Goal: Transaction & Acquisition: Purchase product/service

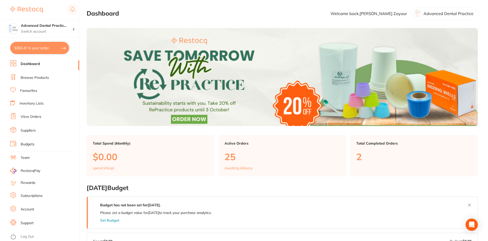
click at [43, 50] on button "$392.47 in your order" at bounding box center [39, 48] width 59 height 12
checkbox input "true"
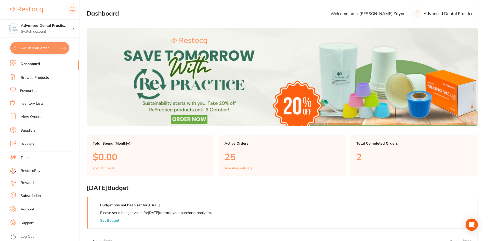
checkbox input "true"
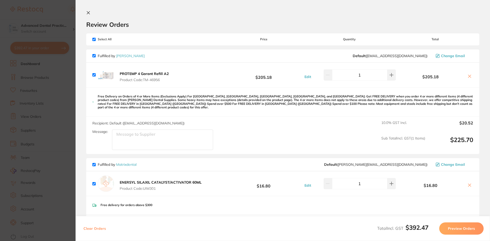
click at [145, 72] on b "PROTEMP 4 Garant Refill A2" at bounding box center [144, 73] width 49 height 5
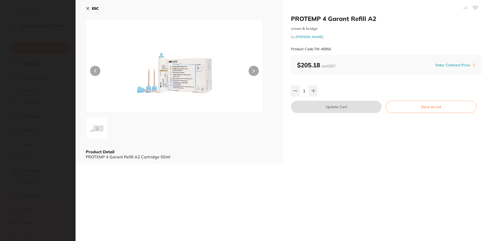
click at [55, 122] on section "PROTEMP 4 Garant Refill A2 crown & bridge by [PERSON_NAME] Product Code: TM-469…" at bounding box center [245, 120] width 490 height 241
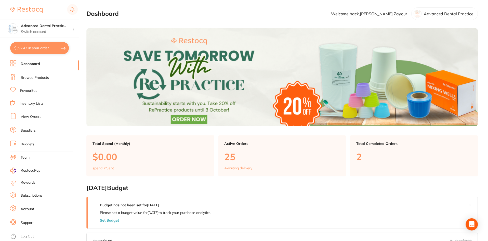
scroll to position [0, 0]
click at [29, 48] on button "$392.47 in your order" at bounding box center [39, 48] width 59 height 12
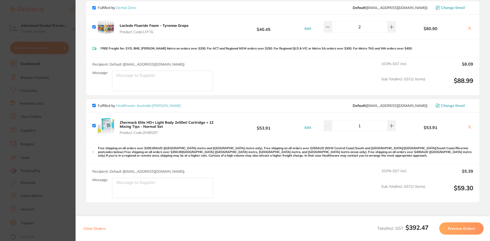
scroll to position [255, 0]
click at [389, 123] on icon at bounding box center [391, 125] width 4 height 4
type input "2"
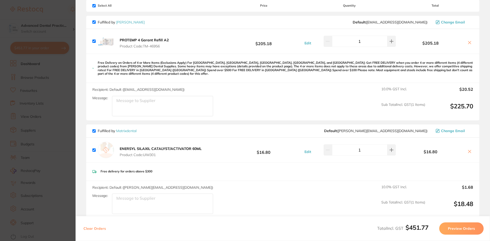
scroll to position [26, 0]
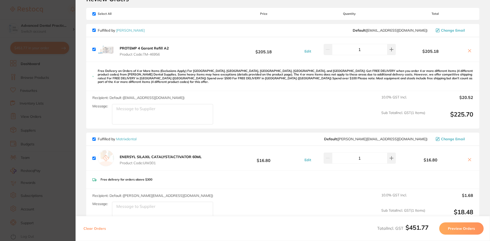
click at [454, 227] on button "Preview Orders" at bounding box center [461, 228] width 44 height 12
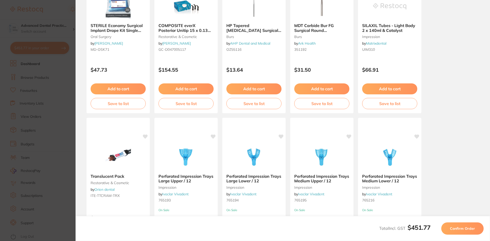
scroll to position [136, 0]
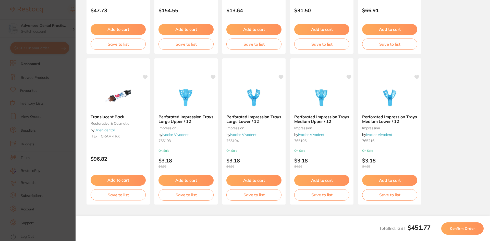
click at [468, 235] on div "Total Incl. GST $451.77 Confirm Order" at bounding box center [282, 228] width 414 height 25
drag, startPoint x: 468, startPoint y: 228, endPoint x: 473, endPoint y: 128, distance: 100.9
click at [473, 128] on div "Back Your orders are being processed and we will notify you once we have placed…" at bounding box center [282, 120] width 414 height 241
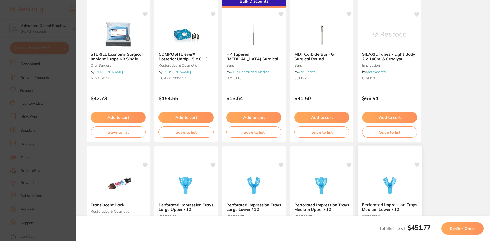
scroll to position [128, 0]
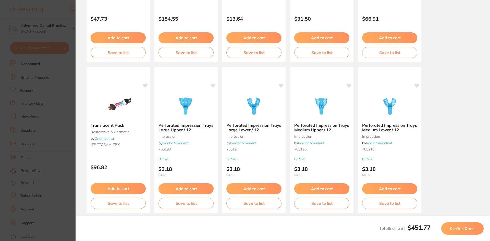
click at [54, 146] on section "Update RRP Set your pre negotiated price for this item. Item Agreed RRP (excl. …" at bounding box center [245, 120] width 490 height 241
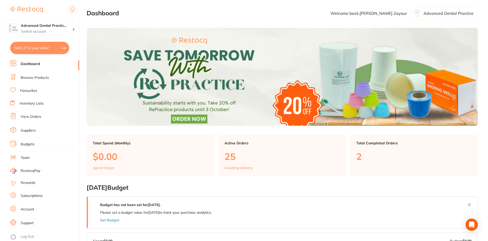
scroll to position [0, 0]
click at [44, 79] on link "Browse Products" at bounding box center [35, 77] width 28 height 5
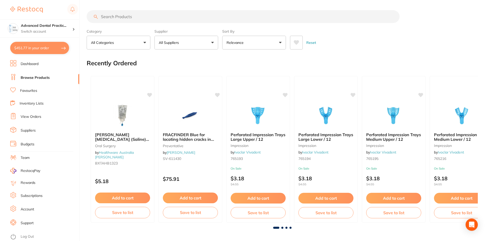
click at [140, 19] on input "search" at bounding box center [243, 16] width 313 height 13
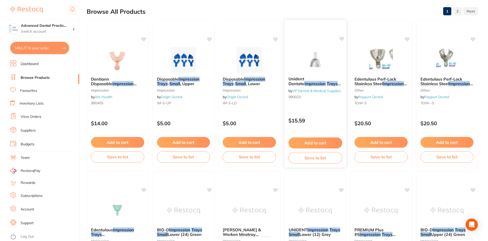
scroll to position [51, 0]
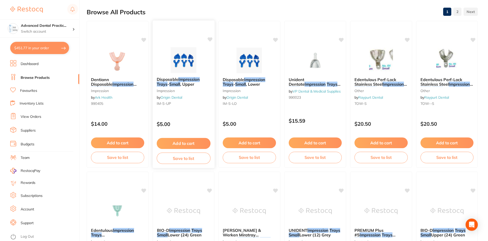
type input "impression trays small"
click at [180, 145] on button "Add to cart" at bounding box center [184, 143] width 54 height 11
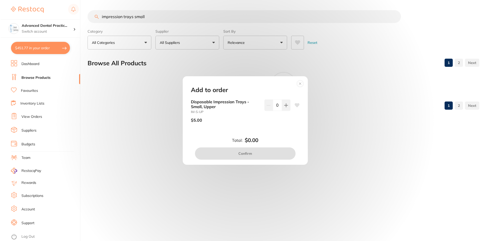
scroll to position [0, 0]
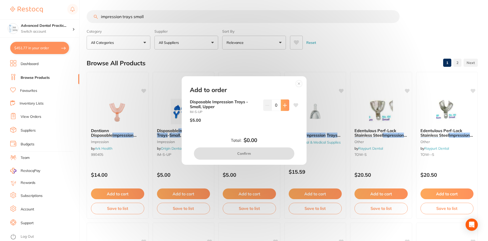
click at [283, 105] on icon at bounding box center [284, 105] width 3 height 3
type input "1"
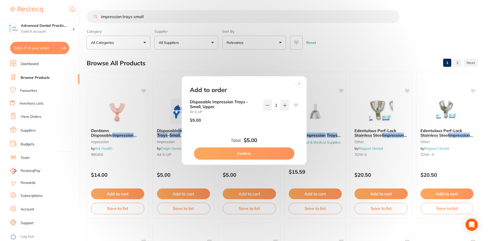
click at [258, 155] on button "Confirm" at bounding box center [244, 153] width 100 height 12
checkbox input "false"
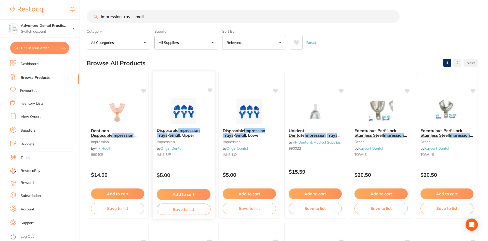
click at [184, 108] on img at bounding box center [183, 111] width 33 height 26
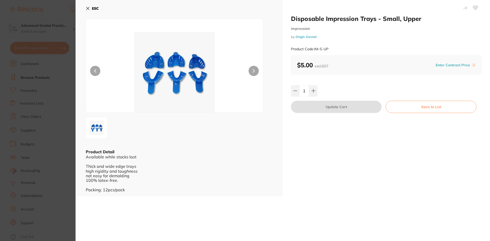
click at [39, 150] on section "Disposable Impression Trays - Small, Upper impression by Origin Dental Product …" at bounding box center [245, 120] width 490 height 241
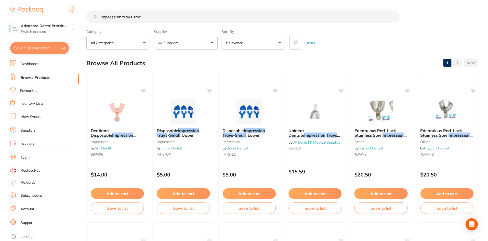
scroll to position [51, 0]
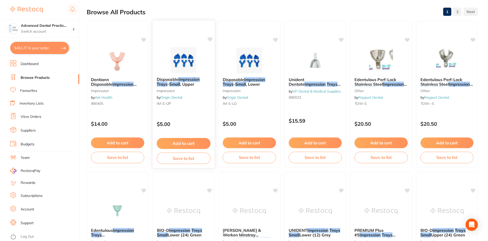
click at [176, 140] on button "Add to cart" at bounding box center [184, 143] width 54 height 11
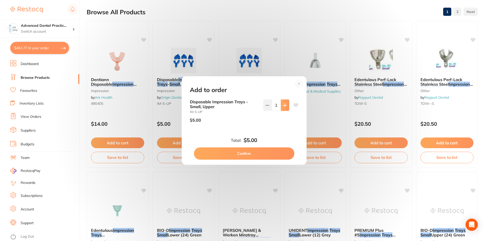
click at [284, 106] on icon at bounding box center [285, 105] width 4 height 4
type input "2"
click at [255, 153] on button "Confirm" at bounding box center [244, 153] width 100 height 12
type input "2"
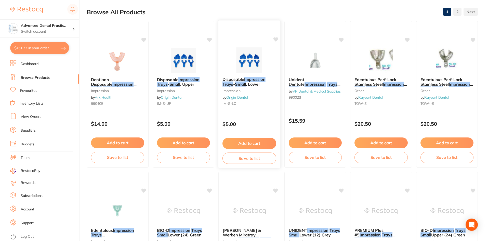
click at [249, 143] on button "Add to cart" at bounding box center [250, 143] width 54 height 11
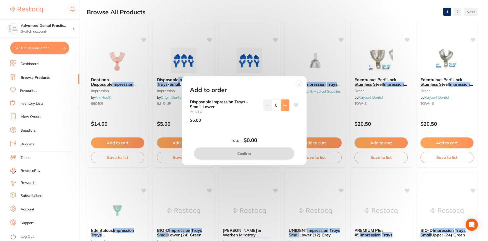
click at [283, 105] on icon at bounding box center [284, 105] width 3 height 3
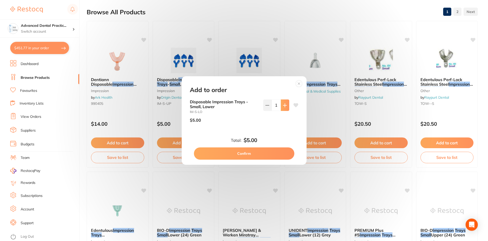
click at [283, 105] on icon at bounding box center [284, 105] width 3 height 3
type input "2"
click at [253, 155] on button "Confirm" at bounding box center [244, 153] width 100 height 12
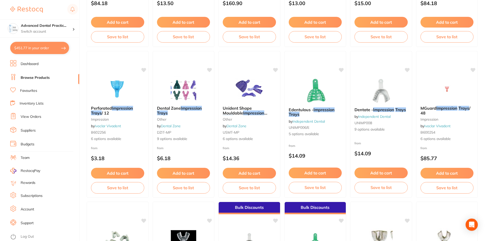
scroll to position [470, 0]
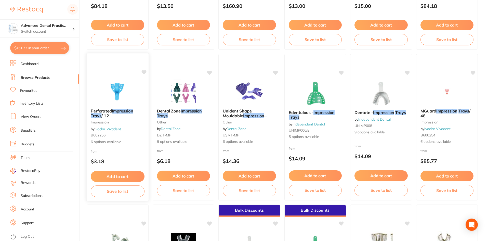
click at [131, 90] on img at bounding box center [117, 92] width 33 height 26
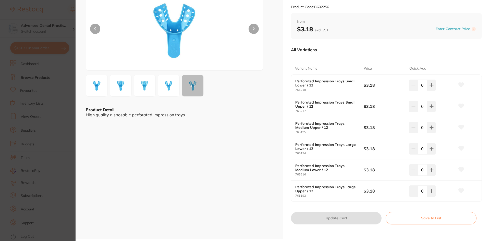
scroll to position [51, 0]
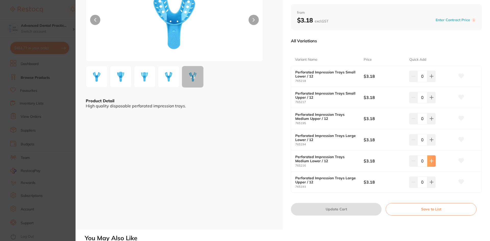
click at [433, 158] on button at bounding box center [431, 160] width 8 height 11
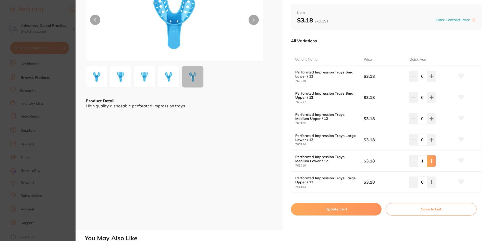
click at [431, 160] on icon at bounding box center [431, 161] width 4 height 4
type input "2"
click at [432, 119] on button at bounding box center [431, 118] width 8 height 11
type input "2"
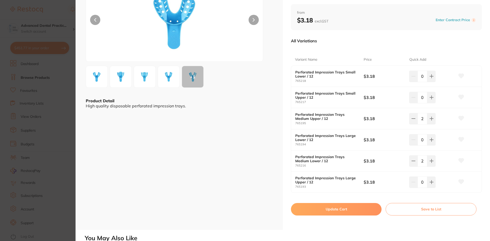
click at [339, 211] on button "Update Cart" at bounding box center [336, 209] width 91 height 12
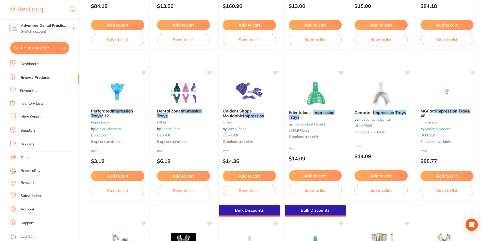
click at [46, 44] on button "$451.77 in your order" at bounding box center [39, 48] width 59 height 12
checkbox input "true"
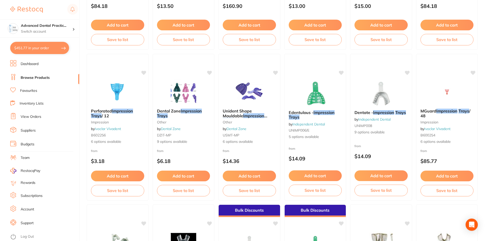
checkbox input "true"
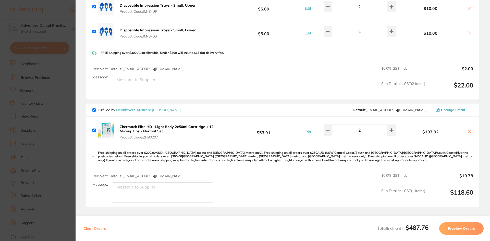
scroll to position [510, 0]
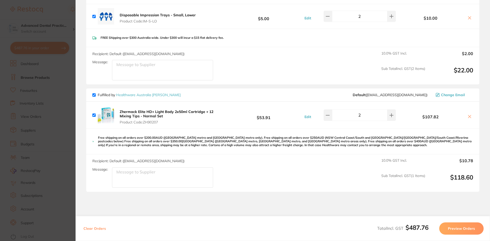
click at [58, 87] on section "Update RRP Set your pre negotiated price for this item. Item Agreed RRP (excl. …" at bounding box center [245, 120] width 490 height 241
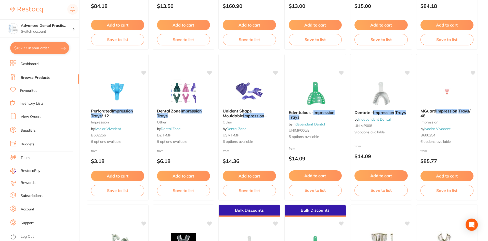
click at [40, 76] on link "Browse Products" at bounding box center [35, 77] width 29 height 5
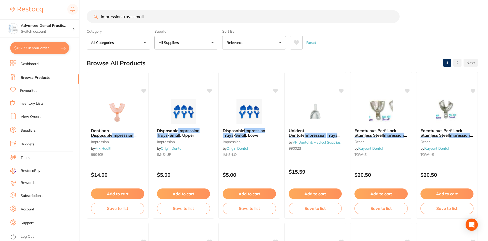
drag, startPoint x: 167, startPoint y: 16, endPoint x: 94, endPoint y: 16, distance: 72.7
click at [94, 16] on div "impression trays small" at bounding box center [282, 16] width 391 height 13
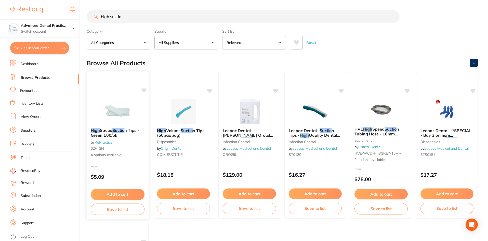
type input "high suctio"
click at [108, 103] on img at bounding box center [117, 111] width 33 height 26
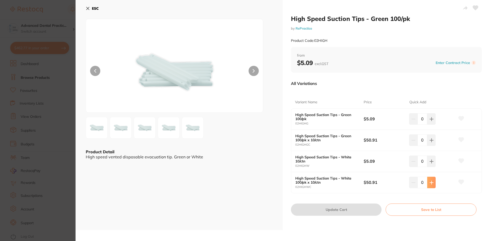
click at [433, 183] on button at bounding box center [431, 182] width 8 height 11
type input "1"
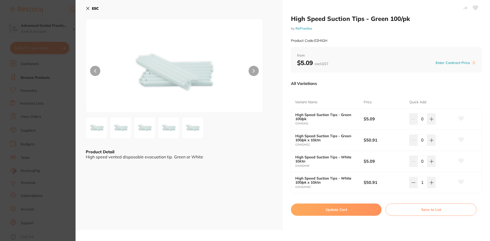
click at [360, 210] on button "Update Cart" at bounding box center [336, 210] width 91 height 12
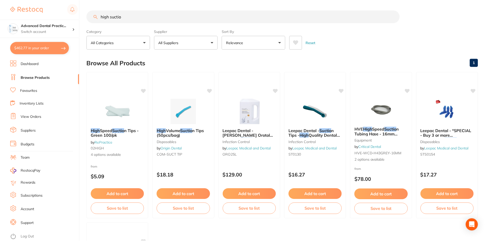
scroll to position [155, 0]
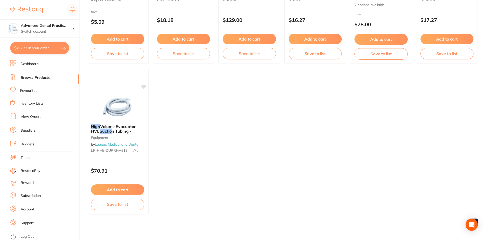
click at [39, 45] on button "$462.77 in your order" at bounding box center [39, 48] width 59 height 12
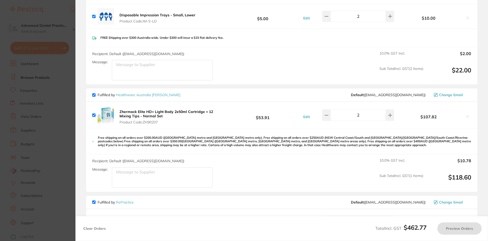
checkbox input "true"
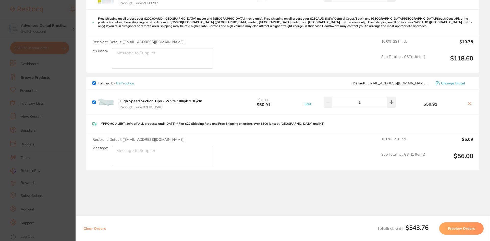
scroll to position [638, 0]
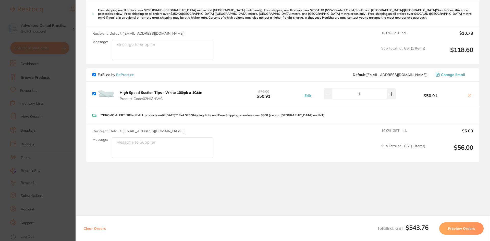
click at [447, 225] on button "Preview Orders" at bounding box center [461, 228] width 44 height 12
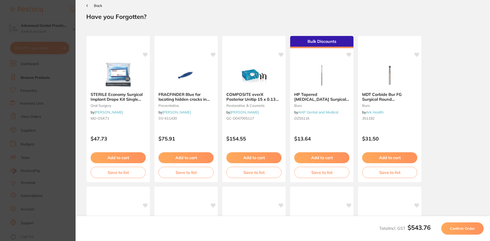
scroll to position [0, 0]
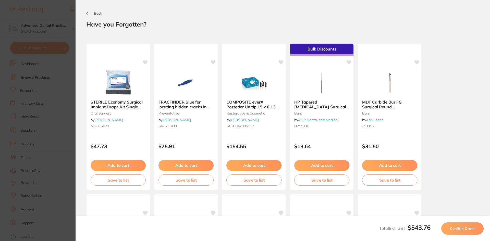
click at [474, 230] on span "Confirm Order" at bounding box center [462, 228] width 25 height 5
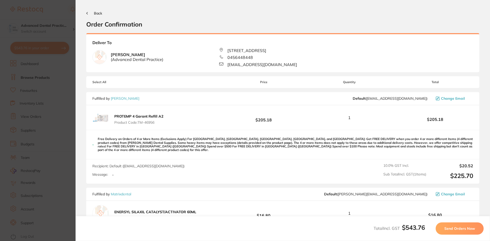
click at [456, 228] on span "Send Orders Now" at bounding box center [459, 228] width 31 height 5
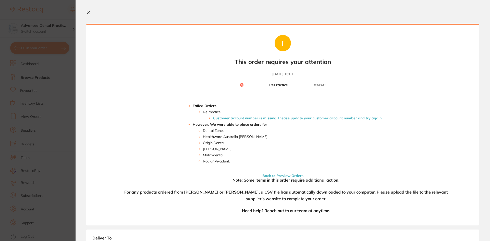
click at [291, 118] on li "Customer account number is missing. Please update your customer account number …" at bounding box center [298, 118] width 170 height 4
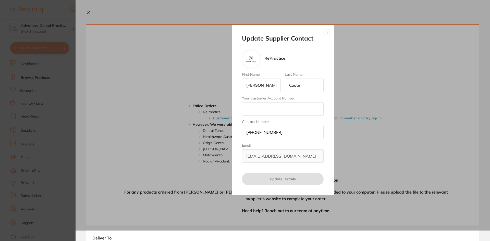
click at [291, 111] on input "Your Customer Account Number" at bounding box center [283, 108] width 82 height 13
type input "2ADP300"
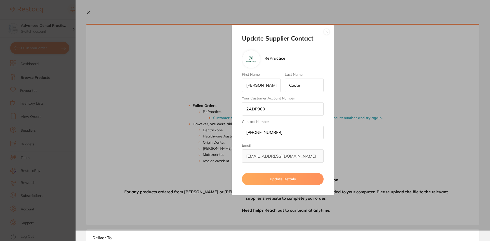
click at [280, 178] on button "Update Details" at bounding box center [283, 179] width 82 height 12
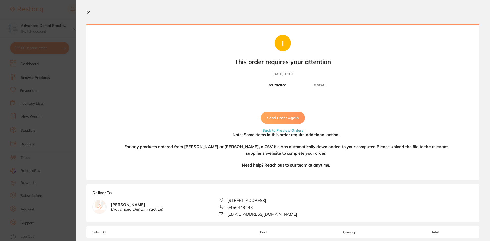
click at [282, 121] on button "Send Order Again" at bounding box center [283, 118] width 44 height 12
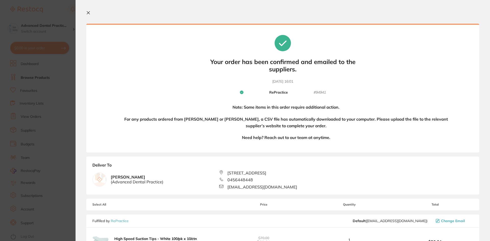
click at [73, 87] on section "Update RRP Set your pre negotiated price for this item. Item Agreed RRP (excl. …" at bounding box center [245, 120] width 490 height 241
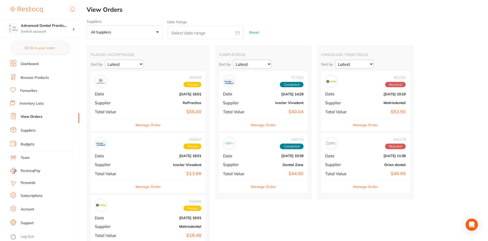
click at [149, 94] on b "[DATE] 16:01" at bounding box center [167, 94] width 68 height 4
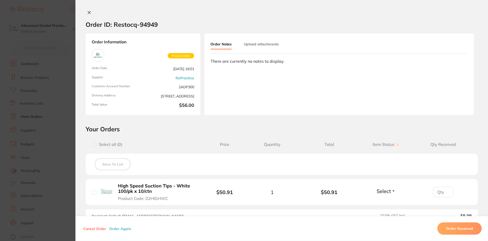
click at [133, 55] on div "Order Information Placed Order Order Date [DATE] 16:01 Supplier RePractice Cust…" at bounding box center [143, 74] width 115 height 82
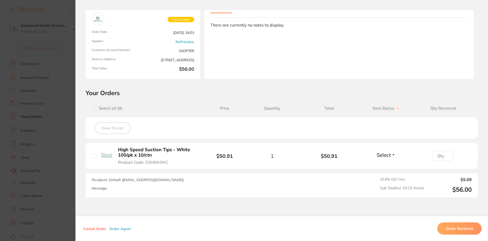
scroll to position [69, 0]
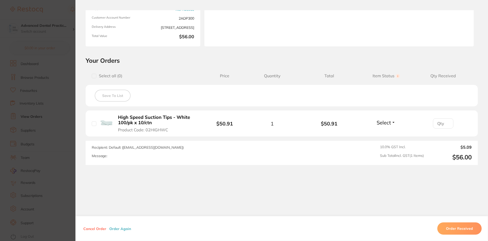
click at [61, 84] on section "Order ID: Restocq- 94949 Order Information Placed Order Order Date [DATE] 16:01…" at bounding box center [244, 120] width 488 height 241
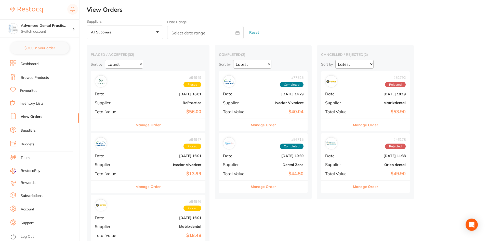
click at [233, 100] on div "# 77525 Completed Date [DATE] 14:29 Supplier Ivoclar Vivadent Total Value $40.04" at bounding box center [263, 94] width 89 height 47
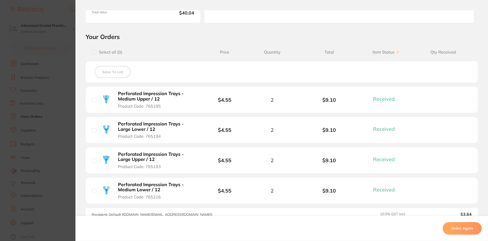
scroll to position [102, 0]
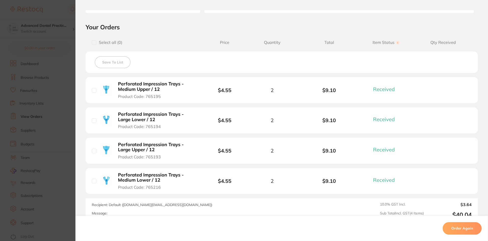
click at [63, 112] on section "Order ID: Restocq- 77525 Order Information 4 Received Completed Order Order Dat…" at bounding box center [244, 120] width 488 height 241
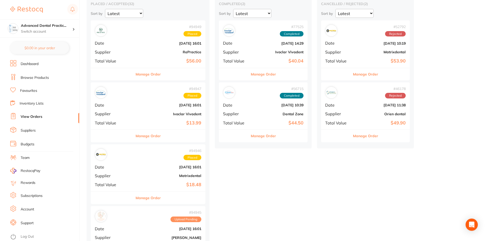
scroll to position [51, 0]
click at [344, 108] on div "# 46178 Rejected Date [DATE] 11:38 Supplier Orien dental Total Value $49.90" at bounding box center [365, 105] width 89 height 47
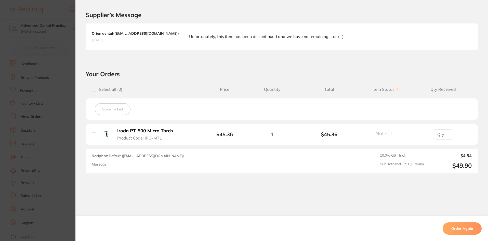
scroll to position [127, 0]
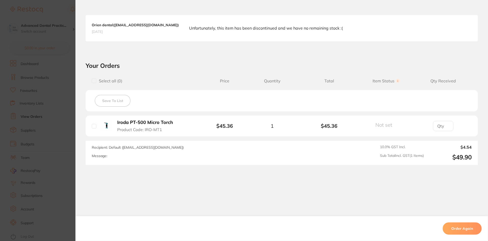
click at [62, 146] on section "Order ID: Restocq- 46178 Order Information Rejected Order Order Date [DATE] 11:…" at bounding box center [244, 120] width 488 height 241
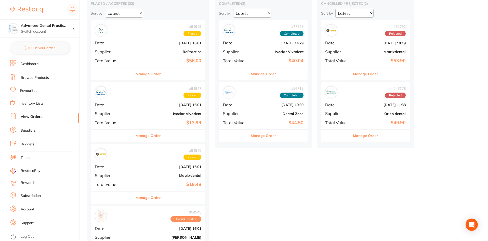
click at [223, 111] on div "# 56715 Completed Date [DATE] 10:39 Supplier Dental Zone Total Value $44.50" at bounding box center [263, 105] width 89 height 47
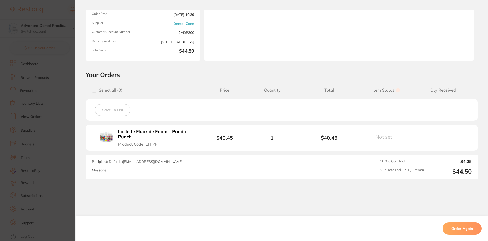
scroll to position [69, 0]
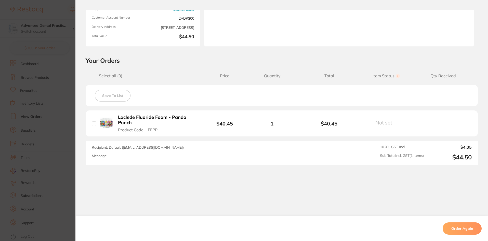
click at [54, 136] on section "Order ID: Restocq- 56715 Order Information Completed Order Order Date [DATE] 10…" at bounding box center [244, 120] width 488 height 241
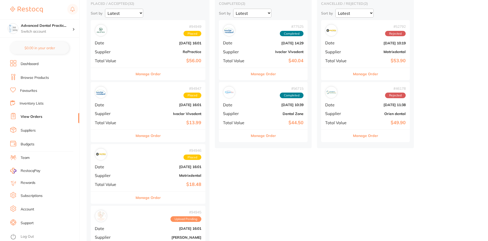
click at [133, 114] on b "Ivoclar Vivadent" at bounding box center [167, 114] width 68 height 4
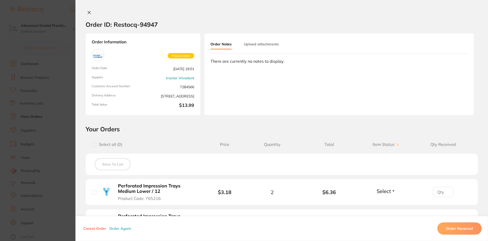
click at [29, 139] on section "Order ID: Restocq- 94947 Order Information Placed Order Order Date [DATE] 16:01…" at bounding box center [244, 120] width 488 height 241
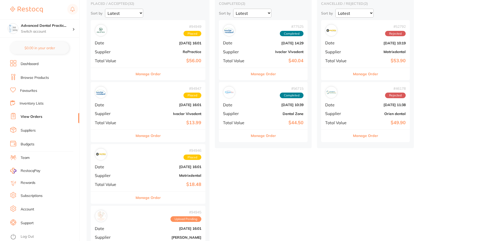
click at [321, 49] on div "# 52792 Rejected Date [DATE] 10:19 Supplier Matrixdental Total Value $53.90" at bounding box center [365, 43] width 89 height 47
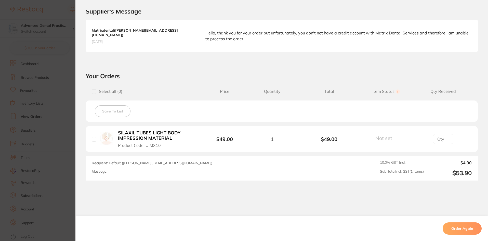
scroll to position [128, 0]
